Goal: Task Accomplishment & Management: Manage account settings

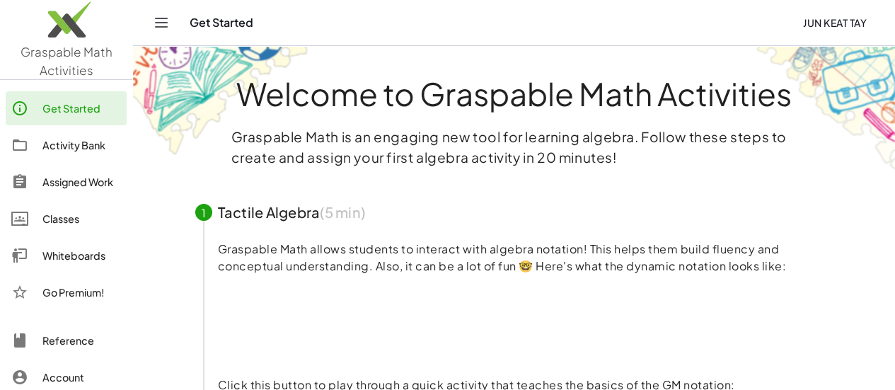
click at [76, 186] on div "Assigned Work" at bounding box center [81, 181] width 79 height 17
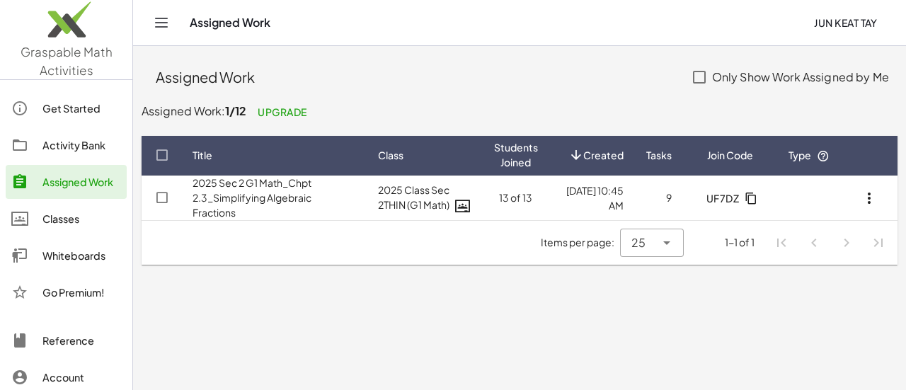
click at [366, 199] on td "2025 Sec 2 G1 Math_Chpt 2.3_Simplifying Algebraic Fractions" at bounding box center [424, 197] width 116 height 45
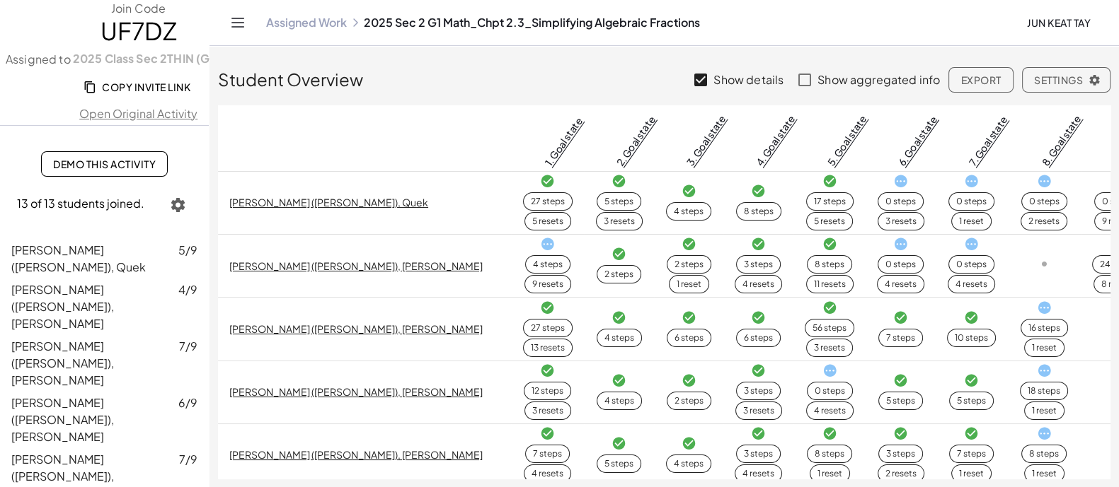
click at [83, 299] on span "[PERSON_NAME] ([PERSON_NAME]), [PERSON_NAME]" at bounding box center [62, 306] width 103 height 49
